Goal: Task Accomplishment & Management: Manage account settings

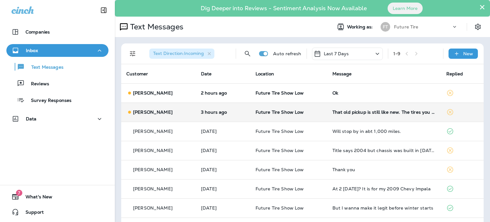
click at [175, 109] on div "[PERSON_NAME]" at bounding box center [158, 112] width 64 height 7
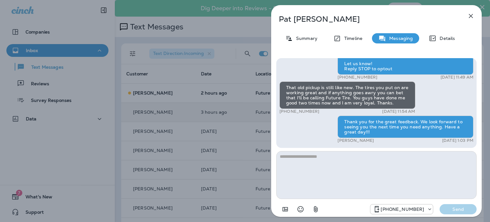
click at [469, 14] on icon "button" at bounding box center [471, 16] width 8 height 8
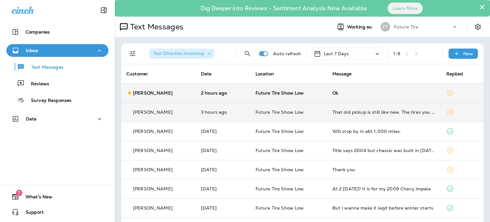
click at [167, 90] on div "[PERSON_NAME]" at bounding box center [158, 93] width 64 height 7
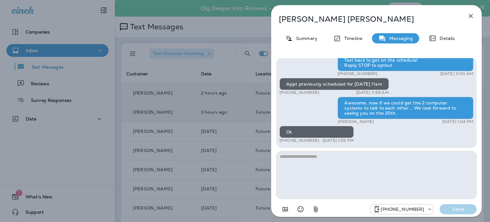
click at [367, 171] on textarea at bounding box center [376, 175] width 200 height 48
click at [473, 12] on icon "button" at bounding box center [471, 16] width 8 height 8
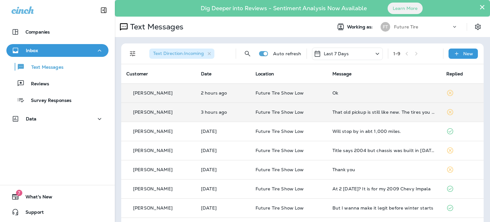
click at [71, 145] on div "Companies Inbox Text Messages Reviews Survey Responses Data 7 What's New Support" at bounding box center [57, 111] width 115 height 222
